Goal: Download file/media

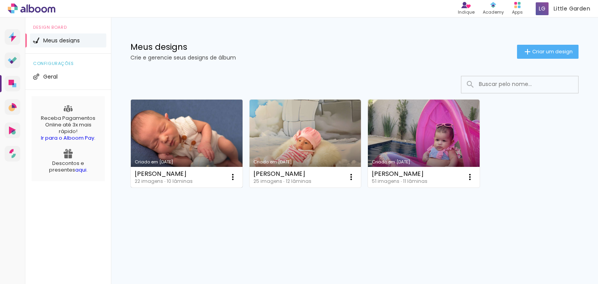
click at [181, 146] on link "Criado em [DATE]" at bounding box center [187, 144] width 112 height 88
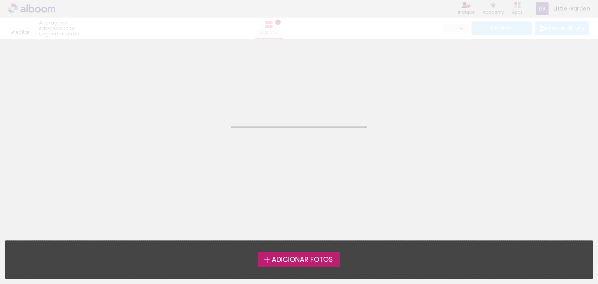
click at [181, 146] on neon-animated-pages "Confirmar Cancelar" at bounding box center [299, 161] width 598 height 245
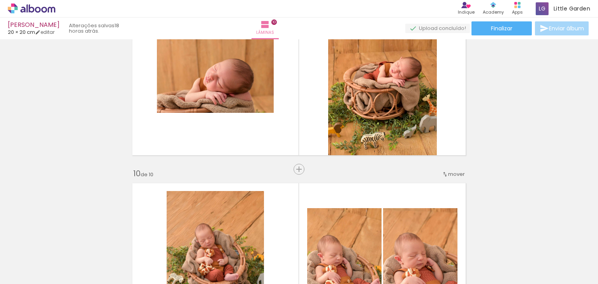
scroll to position [1752, 0]
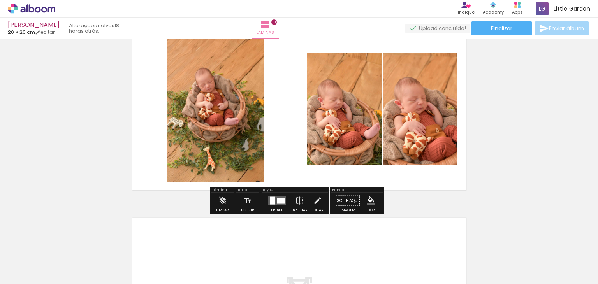
click at [433, 122] on quentale-photo at bounding box center [420, 109] width 74 height 113
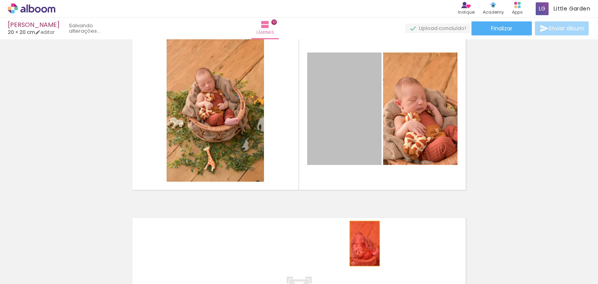
drag, startPoint x: 335, startPoint y: 118, endPoint x: 362, endPoint y: 247, distance: 131.7
click at [362, 247] on quentale-workspace at bounding box center [299, 142] width 598 height 284
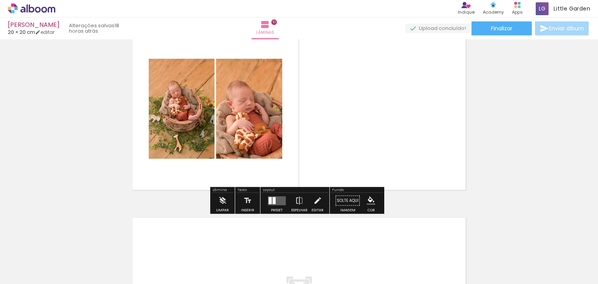
click at [278, 203] on quentale-layouter at bounding box center [277, 200] width 18 height 9
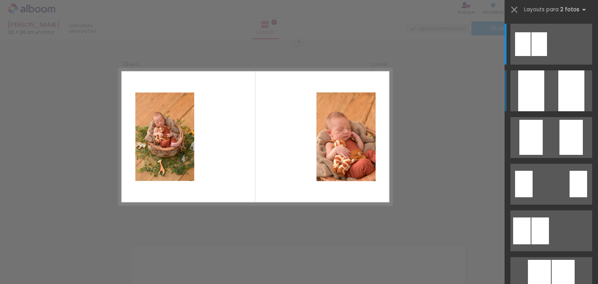
scroll to position [1724, 0]
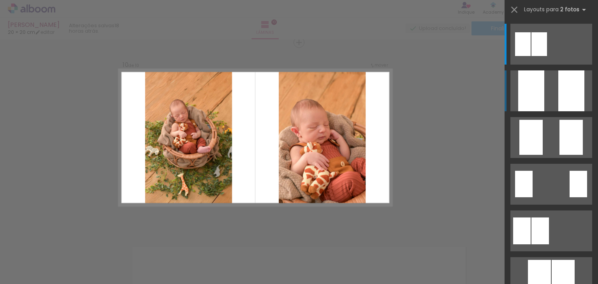
click at [555, 65] on quentale-layouter at bounding box center [552, 44] width 82 height 41
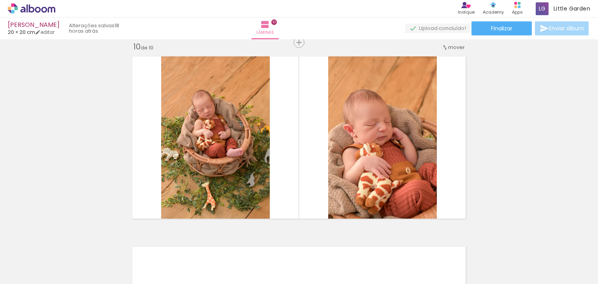
scroll to position [0, 406]
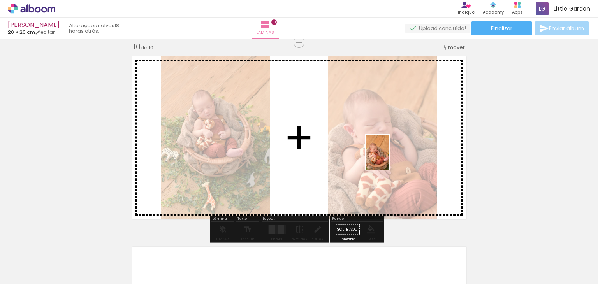
drag, startPoint x: 458, startPoint y: 266, endPoint x: 389, endPoint y: 158, distance: 127.5
click at [389, 158] on quentale-workspace at bounding box center [299, 142] width 598 height 284
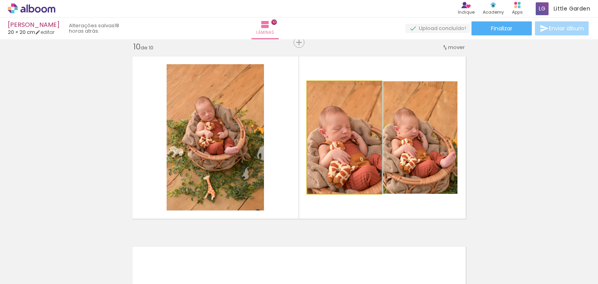
drag, startPoint x: 352, startPoint y: 152, endPoint x: 359, endPoint y: 160, distance: 11.3
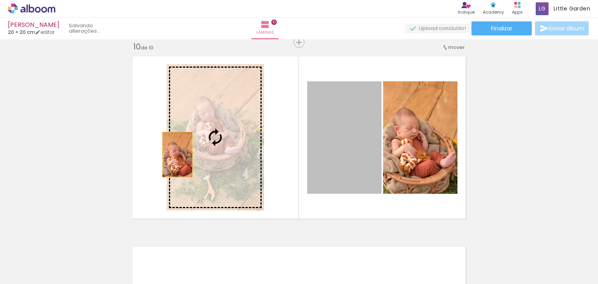
drag, startPoint x: 366, startPoint y: 122, endPoint x: 185, endPoint y: 153, distance: 183.4
click at [0, 0] on slot at bounding box center [0, 0] width 0 height 0
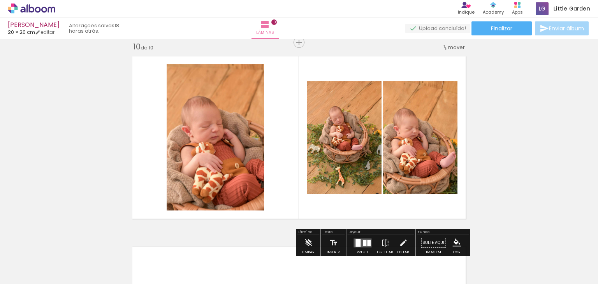
scroll to position [1763, 0]
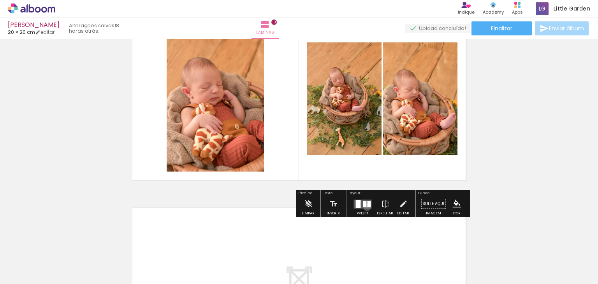
click at [365, 207] on quentale-layouter at bounding box center [363, 204] width 18 height 9
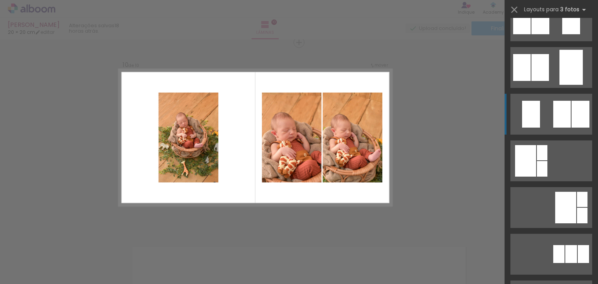
scroll to position [156, 0]
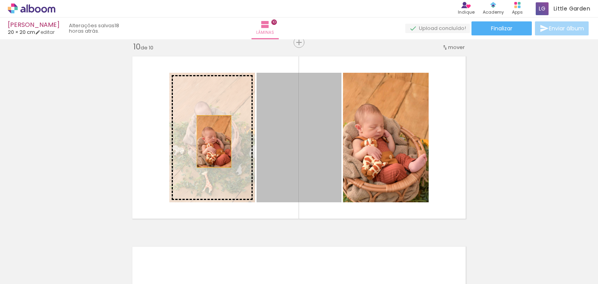
drag, startPoint x: 317, startPoint y: 148, endPoint x: 211, endPoint y: 141, distance: 106.1
click at [0, 0] on slot at bounding box center [0, 0] width 0 height 0
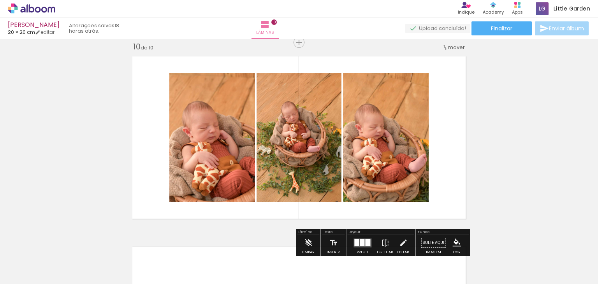
click at [445, 122] on quentale-layouter at bounding box center [299, 137] width 342 height 171
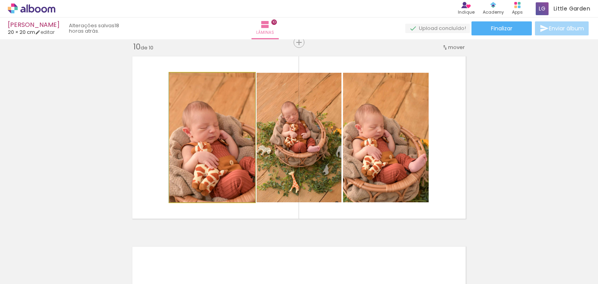
click at [213, 168] on quentale-photo at bounding box center [212, 138] width 86 height 130
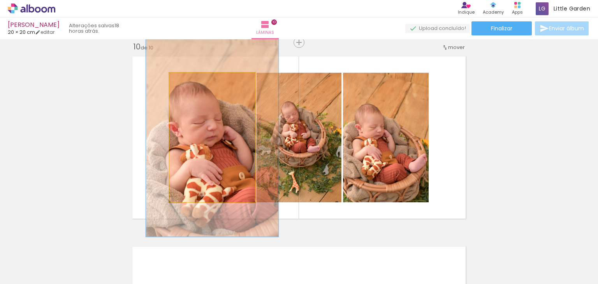
drag, startPoint x: 191, startPoint y: 81, endPoint x: 203, endPoint y: 81, distance: 12.1
type paper-slider "153"
click at [203, 81] on div at bounding box center [203, 81] width 30 height 12
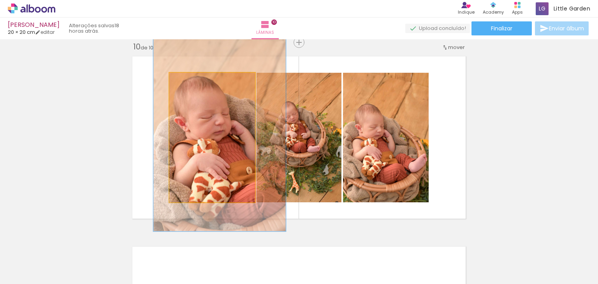
drag, startPoint x: 199, startPoint y: 134, endPoint x: 205, endPoint y: 128, distance: 8.5
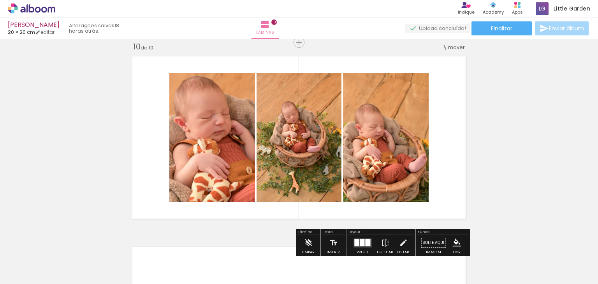
click at [398, 125] on quentale-photo at bounding box center [386, 138] width 86 height 130
click at [277, 81] on div at bounding box center [275, 81] width 5 height 5
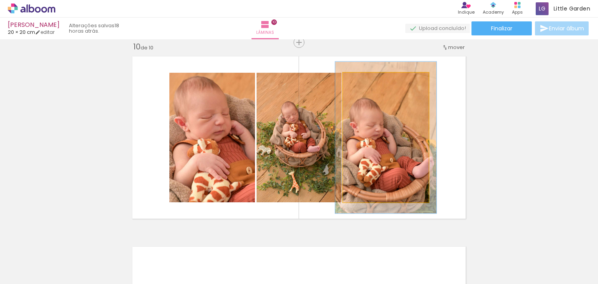
drag, startPoint x: 360, startPoint y: 80, endPoint x: 365, endPoint y: 84, distance: 6.4
click at [363, 80] on div at bounding box center [366, 80] width 7 height 7
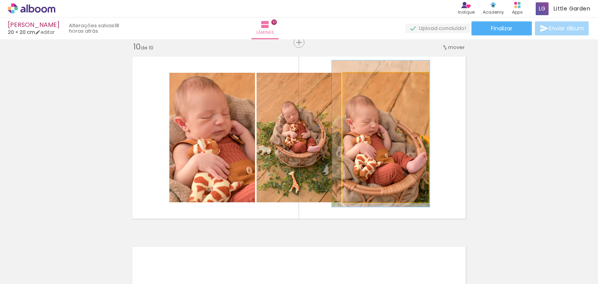
drag, startPoint x: 376, startPoint y: 127, endPoint x: 371, endPoint y: 123, distance: 6.4
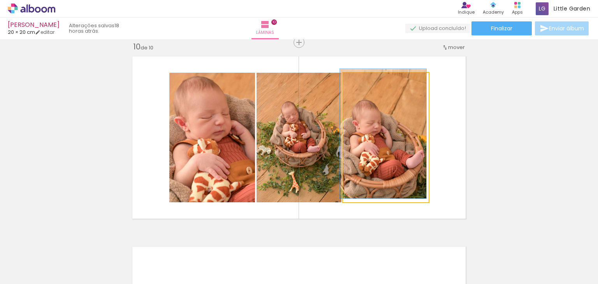
drag, startPoint x: 364, startPoint y: 83, endPoint x: 359, endPoint y: 81, distance: 4.8
type paper-slider "100"
click at [359, 81] on div at bounding box center [361, 80] width 7 height 7
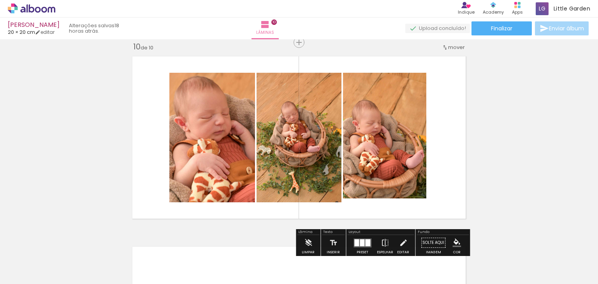
click at [379, 157] on quentale-photo at bounding box center [386, 138] width 86 height 130
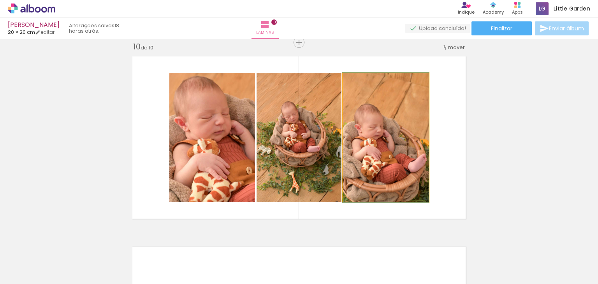
drag, startPoint x: 374, startPoint y: 128, endPoint x: 373, endPoint y: 133, distance: 4.7
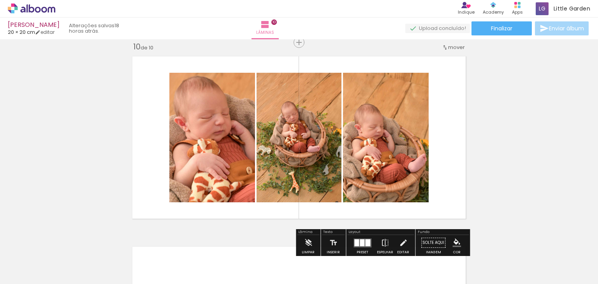
click at [317, 136] on quentale-photo at bounding box center [299, 138] width 85 height 130
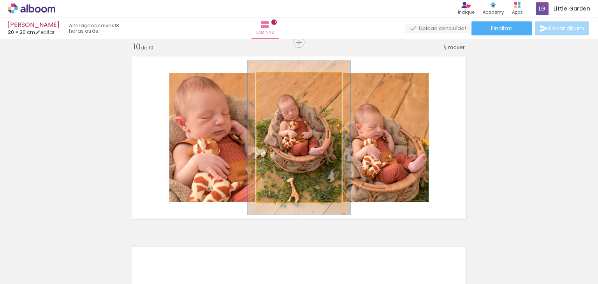
drag, startPoint x: 273, startPoint y: 81, endPoint x: 278, endPoint y: 81, distance: 5.1
type paper-slider "119"
click at [278, 81] on div at bounding box center [280, 80] width 7 height 7
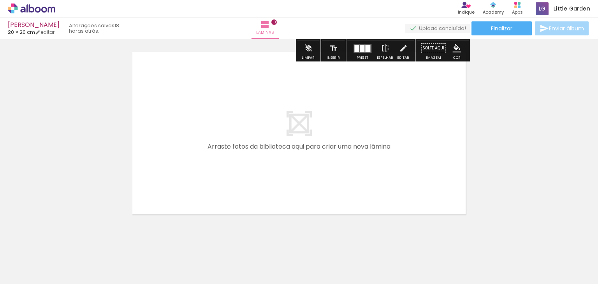
scroll to position [1879, 0]
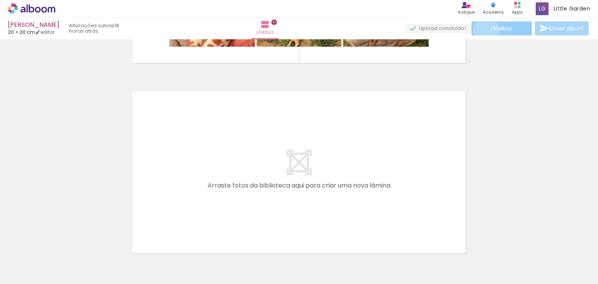
click at [484, 30] on paper-button "Finalizar" at bounding box center [502, 28] width 60 height 14
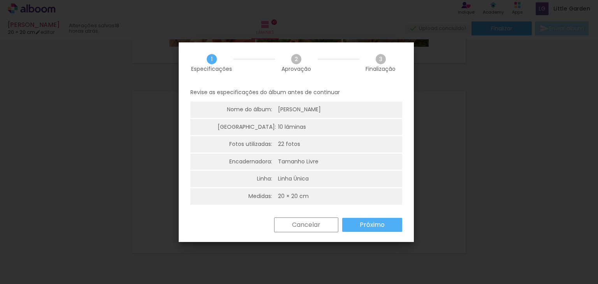
click at [0, 0] on slot "Próximo" at bounding box center [0, 0] width 0 height 0
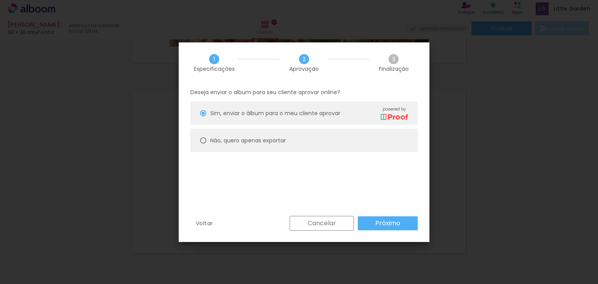
click at [254, 147] on paper-radio-button "Não, quero apenas exportar" at bounding box center [303, 140] width 227 height 23
type paper-radio-button "on"
click at [0, 0] on slot "Próximo" at bounding box center [0, 0] width 0 height 0
type input "Alta, 300 DPI"
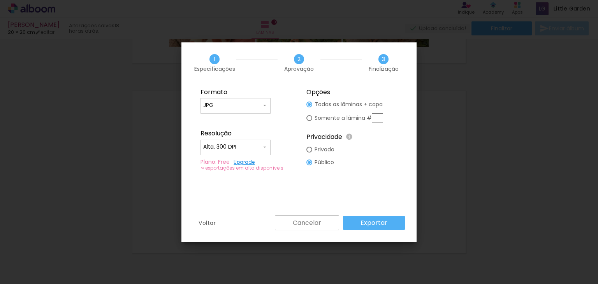
click at [376, 114] on input "text" at bounding box center [377, 118] width 11 height 10
type paper-radio-button "on"
type input "10"
click at [396, 97] on fieldset "Opções Todas as lâminas + capa Somente a lâmina # 10 Privacidade Todo o conteúd…" at bounding box center [352, 129] width 104 height 93
click at [0, 0] on slot "Exportar" at bounding box center [0, 0] width 0 height 0
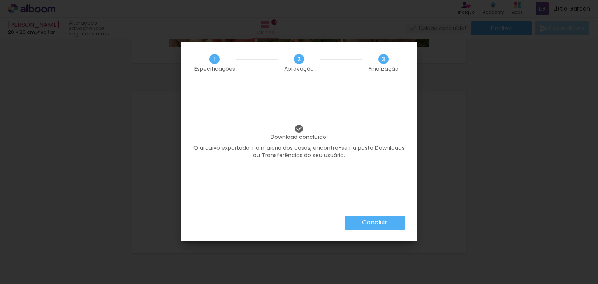
click at [0, 0] on slot "Concluir" at bounding box center [0, 0] width 0 height 0
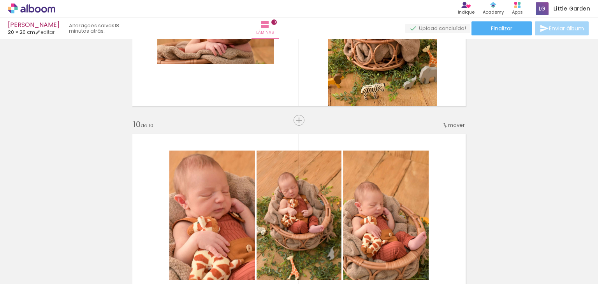
scroll to position [1490, 0]
